Goal: Information Seeking & Learning: Learn about a topic

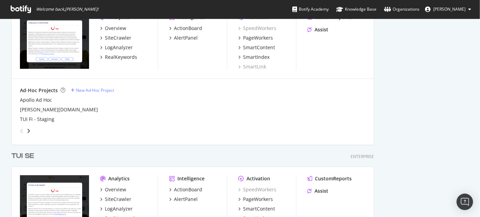
scroll to position [734, 0]
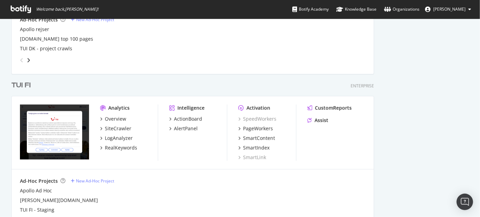
click at [25, 83] on div "TUI FI" at bounding box center [20, 85] width 19 height 10
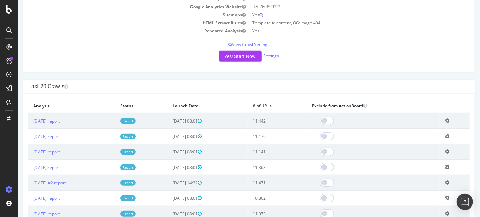
scroll to position [139, 0]
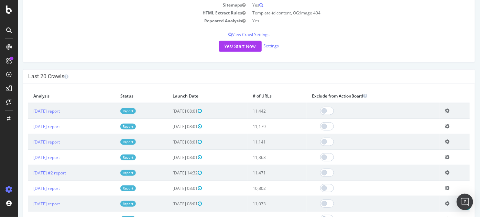
click at [135, 111] on link "Report" at bounding box center [127, 111] width 15 height 6
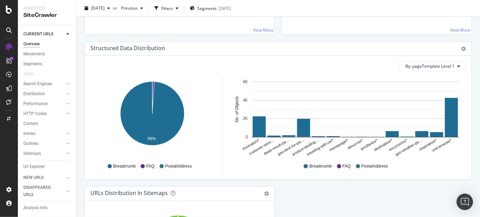
scroll to position [20, 0]
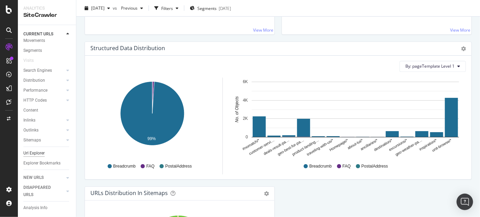
click at [30, 150] on div "Url Explorer" at bounding box center [33, 153] width 21 height 7
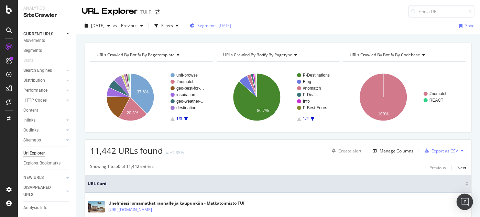
click at [231, 24] on div "[DATE]" at bounding box center [224, 26] width 12 height 6
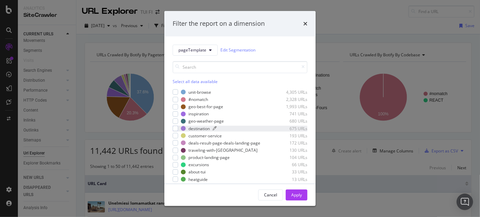
click at [203, 128] on div "destination" at bounding box center [198, 129] width 21 height 6
click at [301, 195] on div "Apply" at bounding box center [296, 195] width 11 height 6
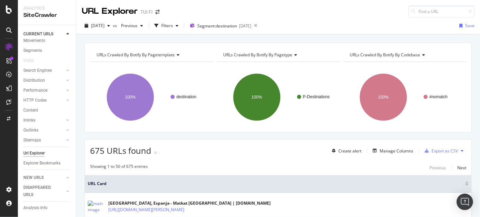
scroll to position [56, 0]
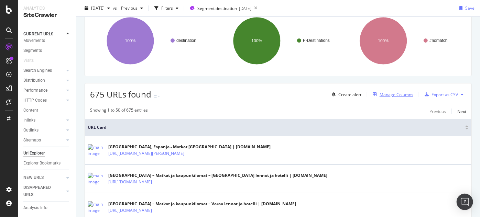
click at [403, 94] on div "Manage Columns" at bounding box center [396, 95] width 34 height 6
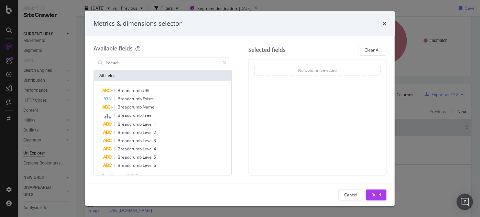
type input "breads"
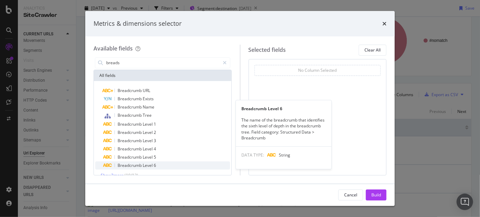
click at [152, 165] on span "Level" at bounding box center [148, 165] width 11 height 6
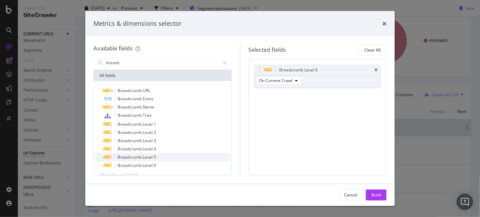
click at [150, 158] on span "Level" at bounding box center [148, 157] width 11 height 6
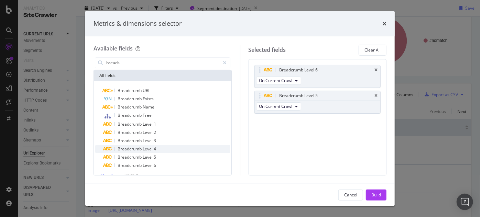
click at [147, 150] on span "Level" at bounding box center [148, 149] width 11 height 6
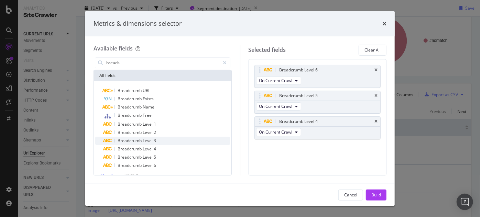
click at [146, 143] on span "Level" at bounding box center [148, 141] width 11 height 6
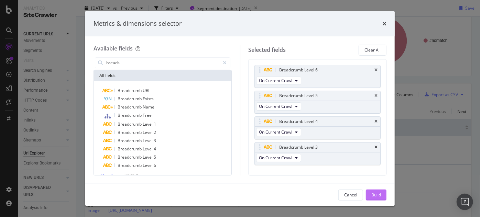
click at [369, 194] on button "Build" at bounding box center [375, 195] width 21 height 11
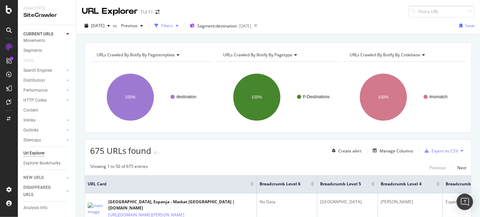
click at [173, 24] on div "Filters" at bounding box center [167, 26] width 12 height 6
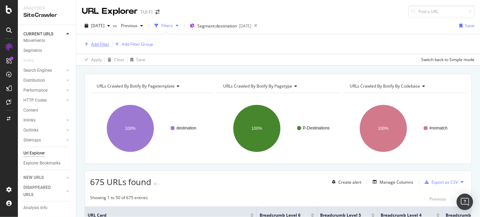
click at [104, 45] on div "Add Filter" at bounding box center [100, 44] width 18 height 6
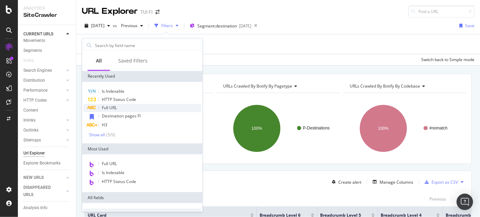
click at [116, 105] on span "Full URL" at bounding box center [109, 108] width 15 height 6
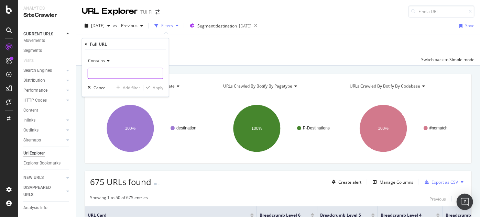
click at [129, 75] on input "text" at bounding box center [125, 73] width 75 height 11
type input "fuerteventura"
click at [161, 88] on div "Apply" at bounding box center [158, 88] width 11 height 6
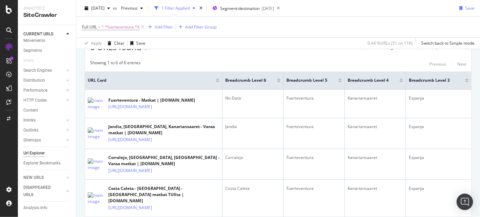
scroll to position [121, 0]
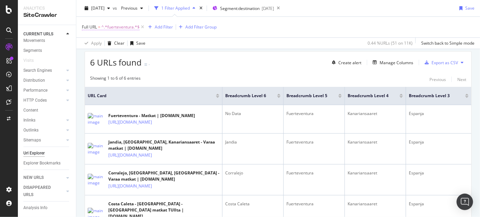
click at [124, 26] on span "^.*fuerteventura.*$" at bounding box center [120, 27] width 38 height 10
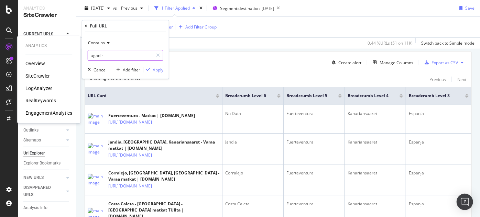
type input "agadir"
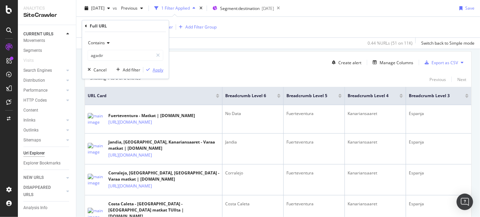
click at [161, 70] on div "Apply" at bounding box center [158, 70] width 11 height 6
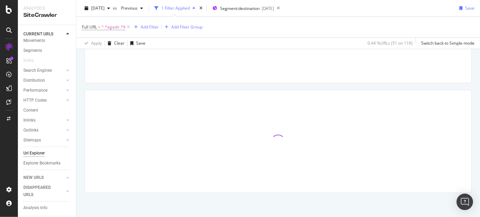
scroll to position [81, 0]
